Goal: Navigation & Orientation: Understand site structure

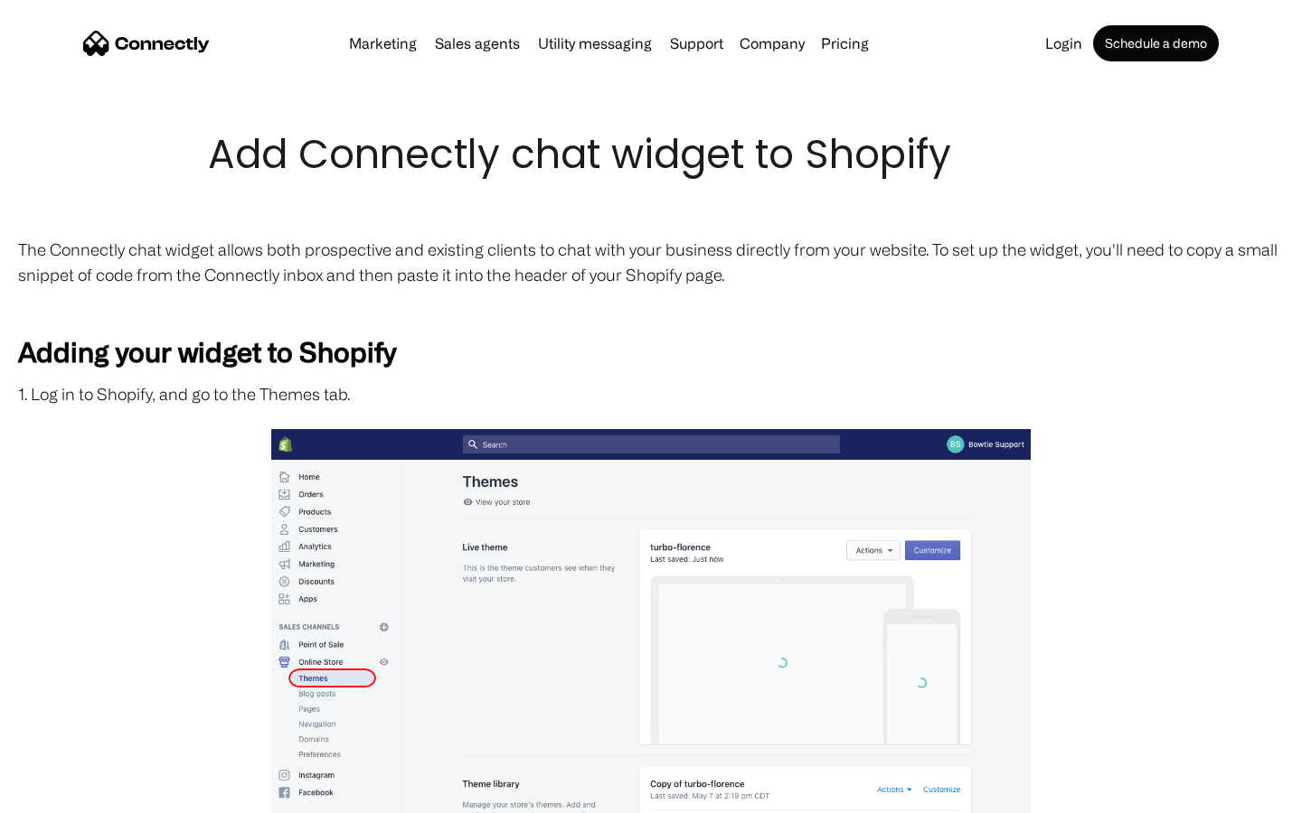
scroll to position [3057, 0]
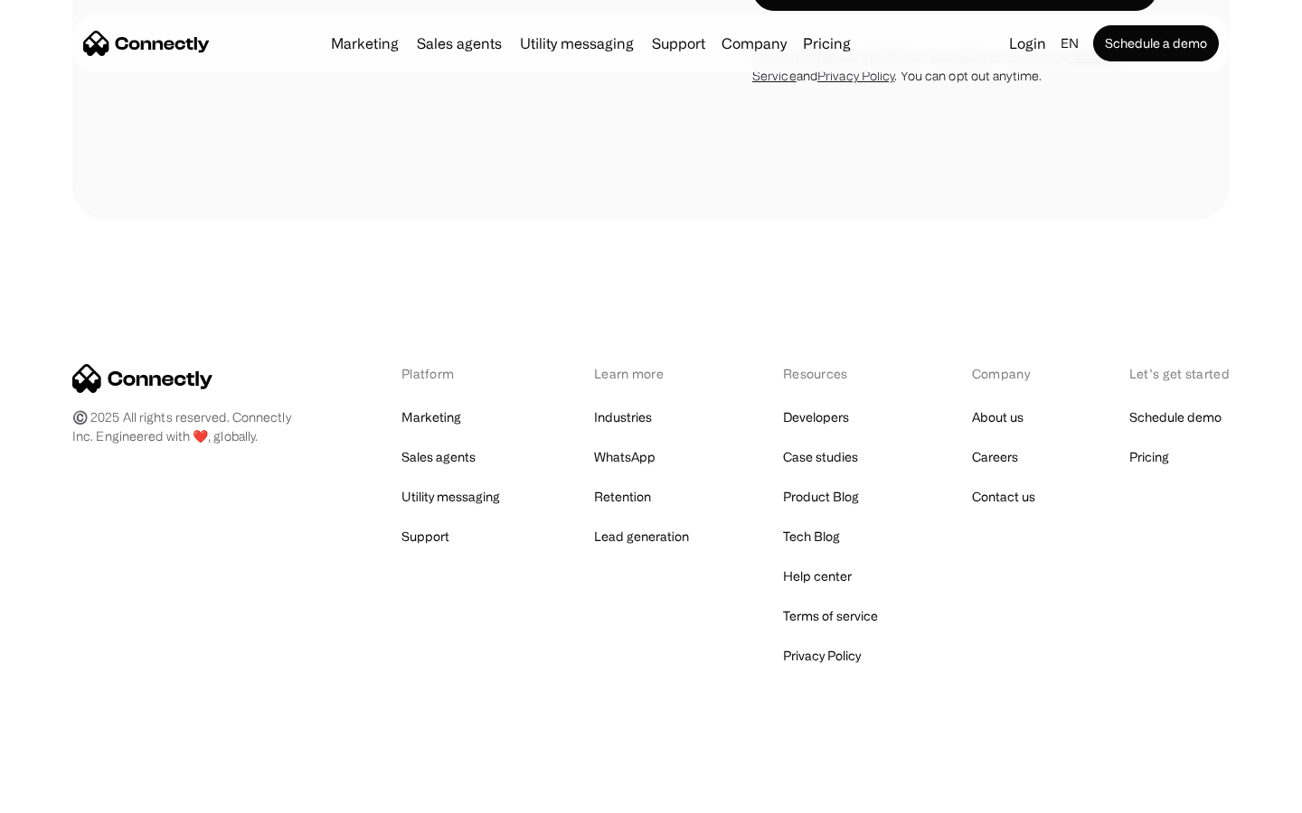
scroll to position [5123, 0]
